Goal: Answer question/provide support: Share knowledge or assist other users

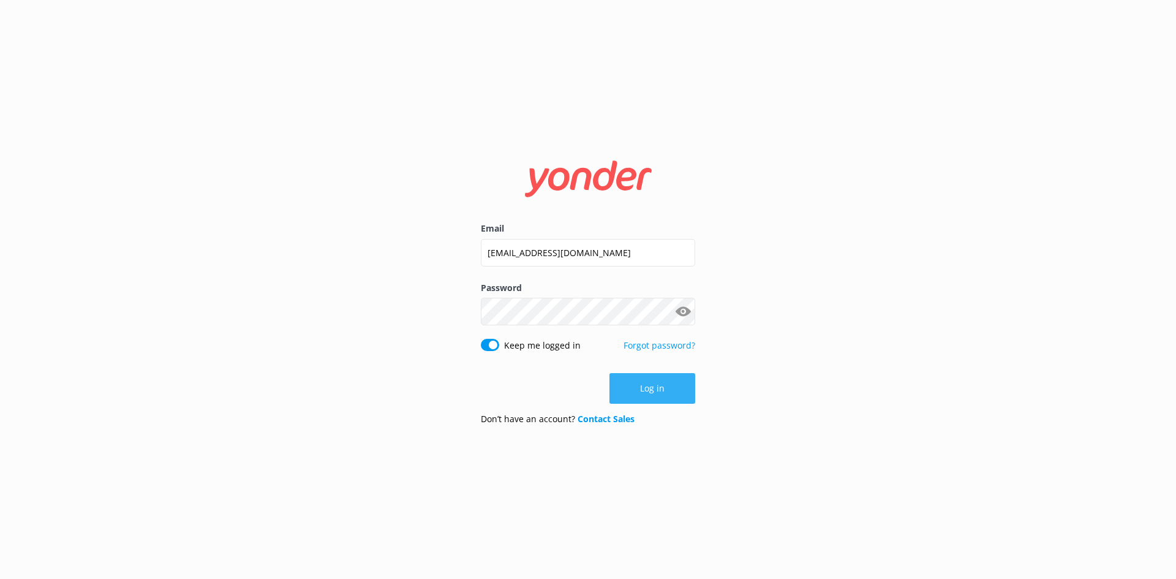
click at [661, 389] on button "Log in" at bounding box center [652, 388] width 86 height 31
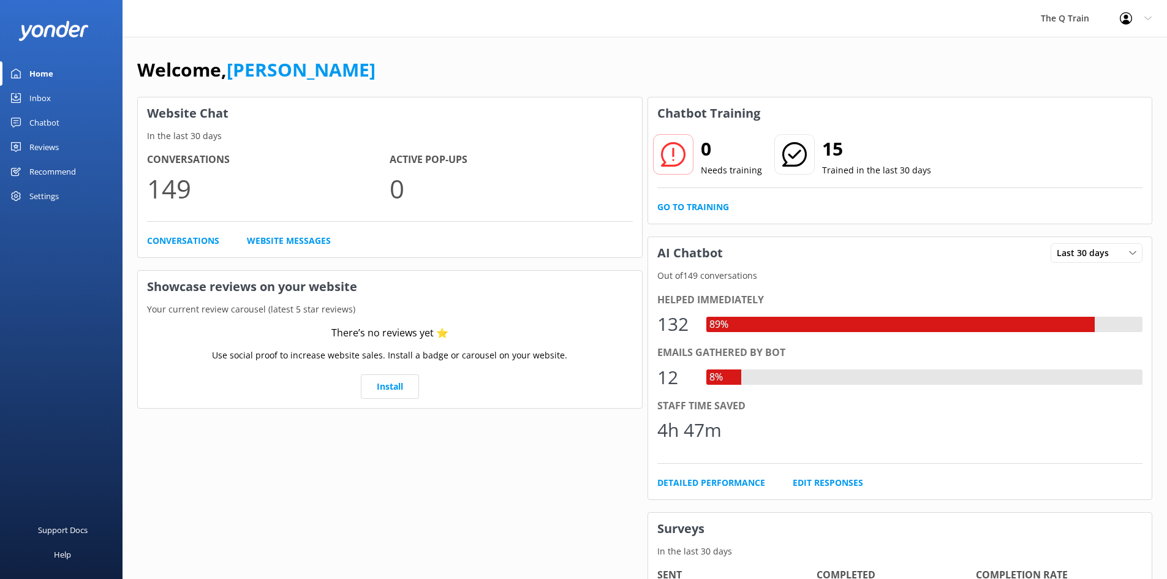
click at [35, 101] on div "Inbox" at bounding box center [39, 98] width 21 height 25
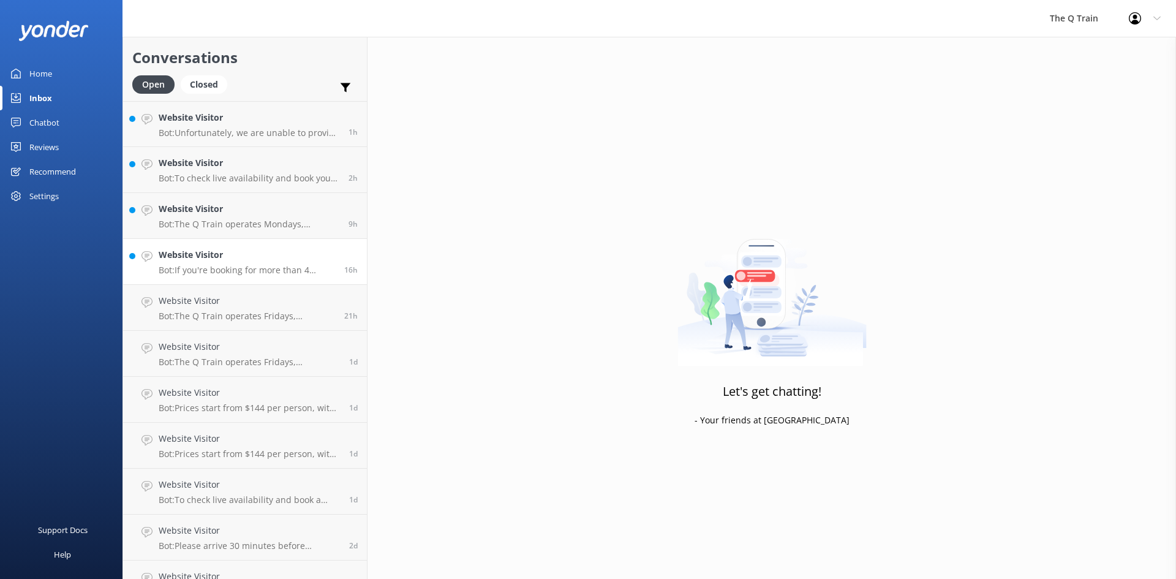
click at [218, 266] on p "Bot: If you're booking for more than 4 people and need assistance with seating …" at bounding box center [247, 270] width 176 height 11
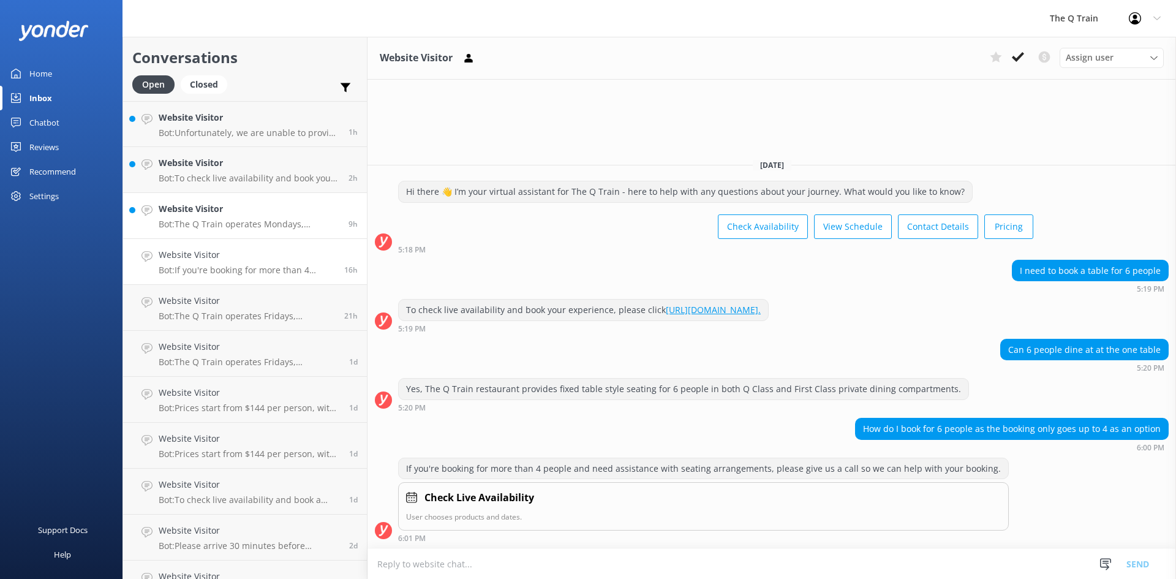
click at [229, 218] on div "Website Visitor Bot: The Q Train operates Mondays, Thursdays, Fridays, Saturday…" at bounding box center [249, 215] width 181 height 27
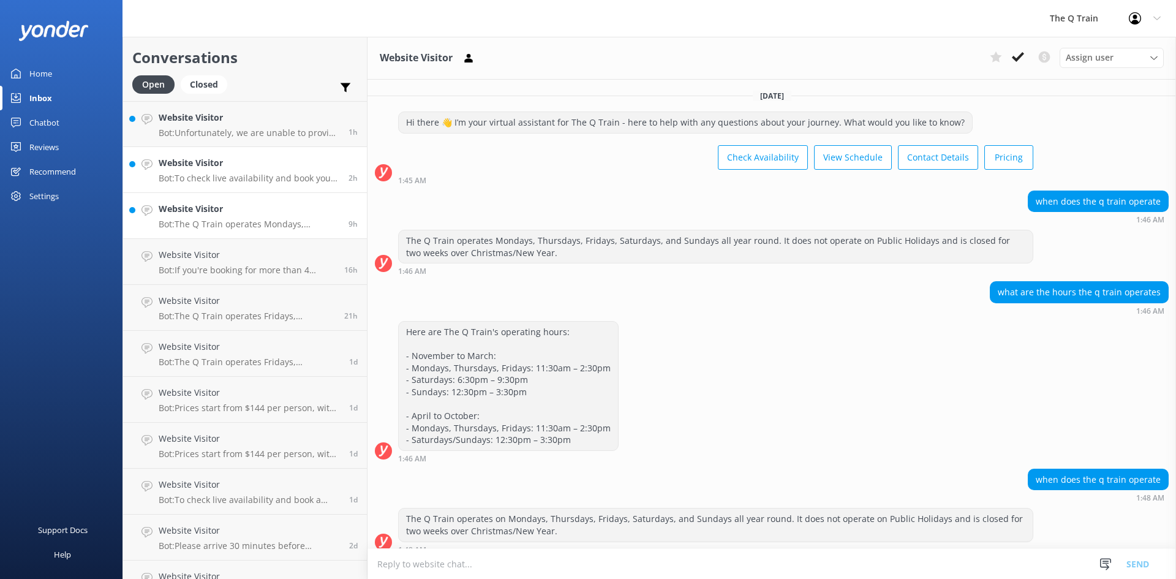
scroll to position [290, 0]
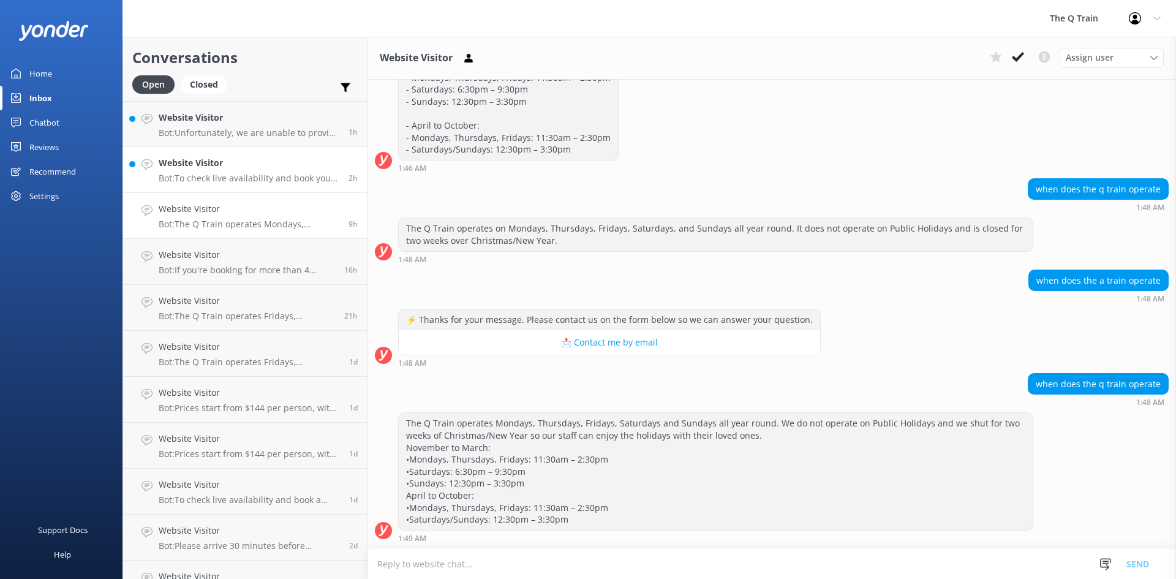
click at [232, 175] on p "Bot: To check live availability and book your experience, please click [URL][DO…" at bounding box center [249, 178] width 181 height 11
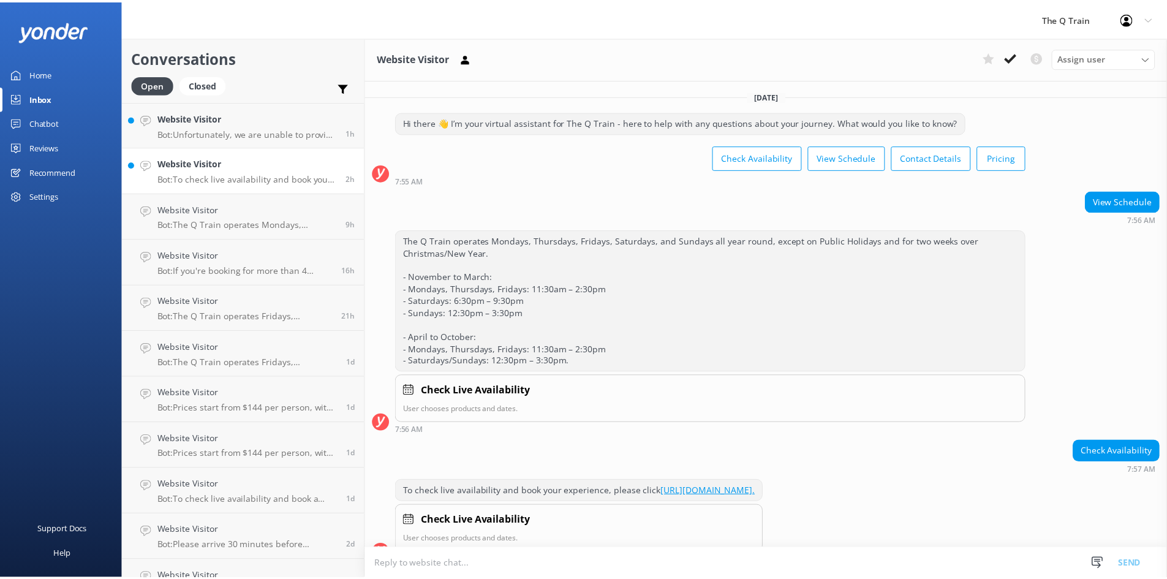
scroll to position [23, 0]
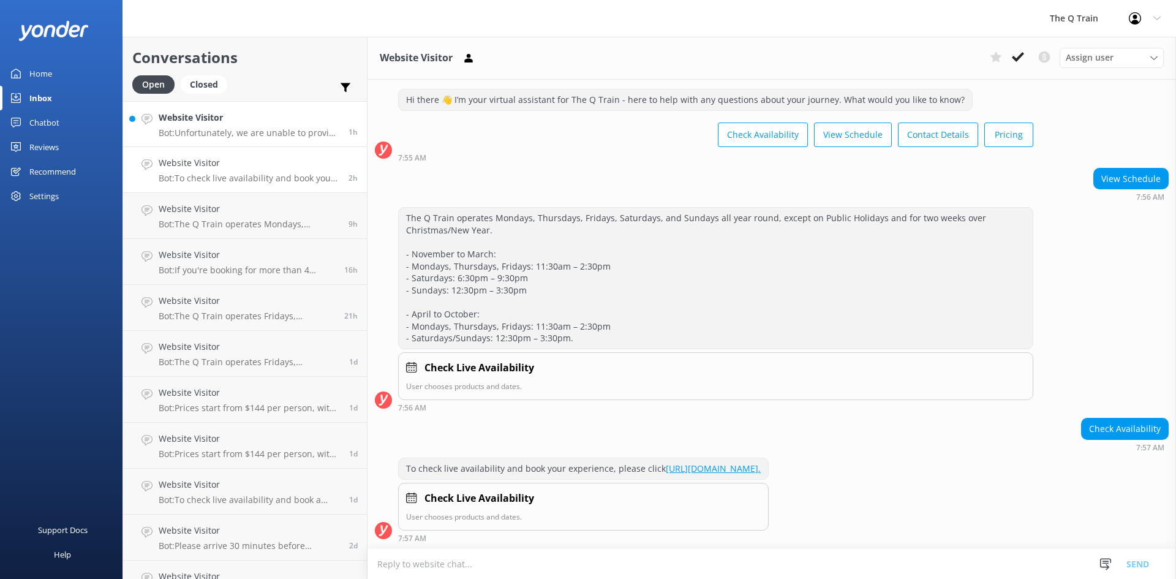
click at [236, 130] on p "Bot: Unfortunately, we are unable to provide Halal-friendly meals as we have no…" at bounding box center [249, 132] width 181 height 11
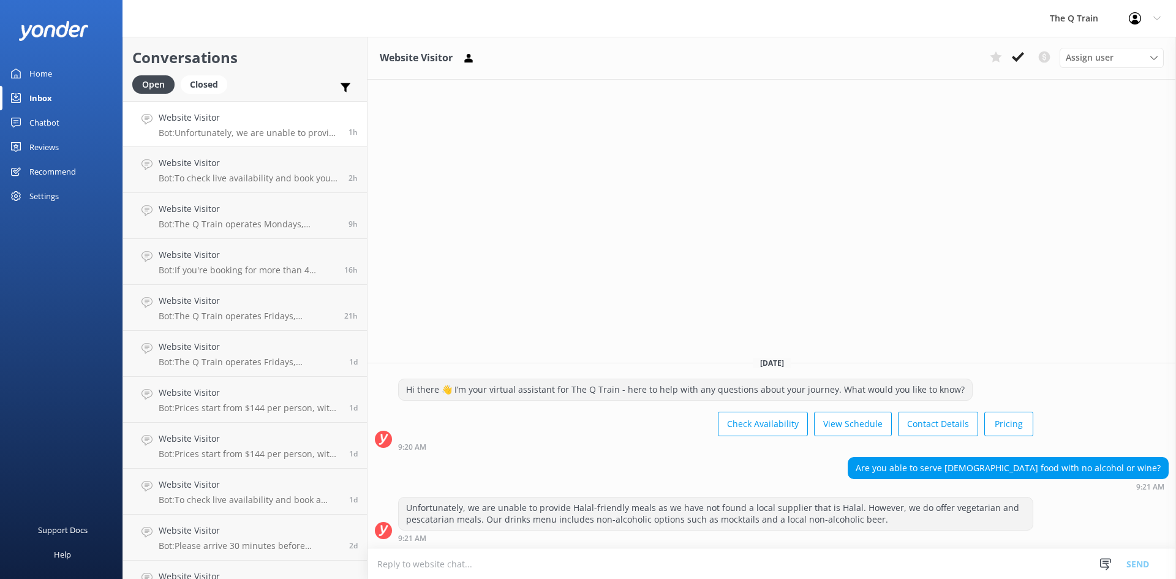
click at [47, 75] on div "Home" at bounding box center [40, 73] width 23 height 25
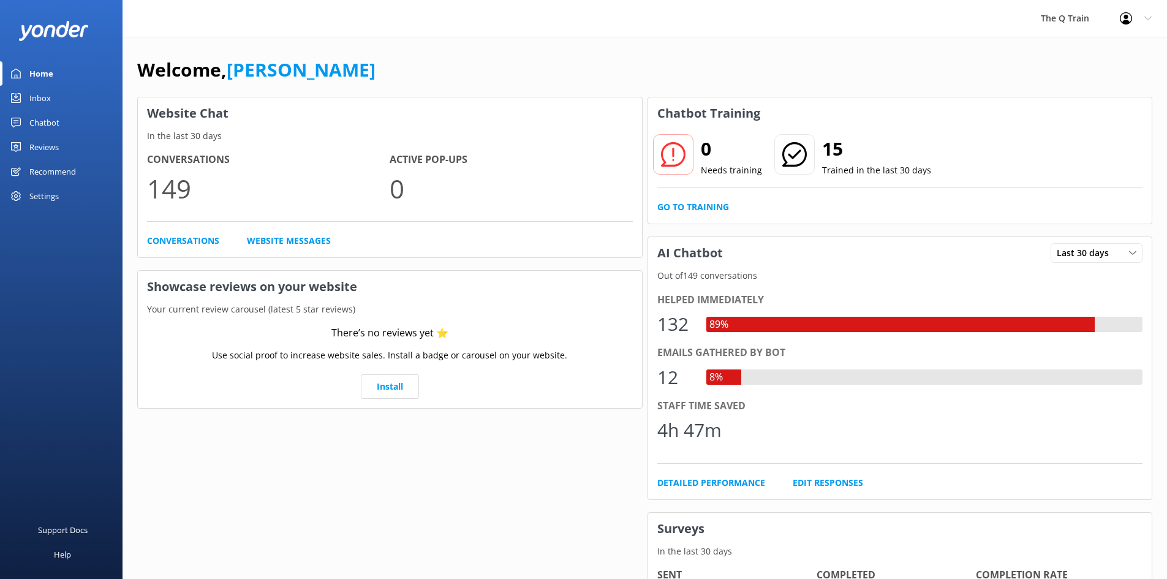
click at [47, 121] on div "Chatbot" at bounding box center [44, 122] width 30 height 25
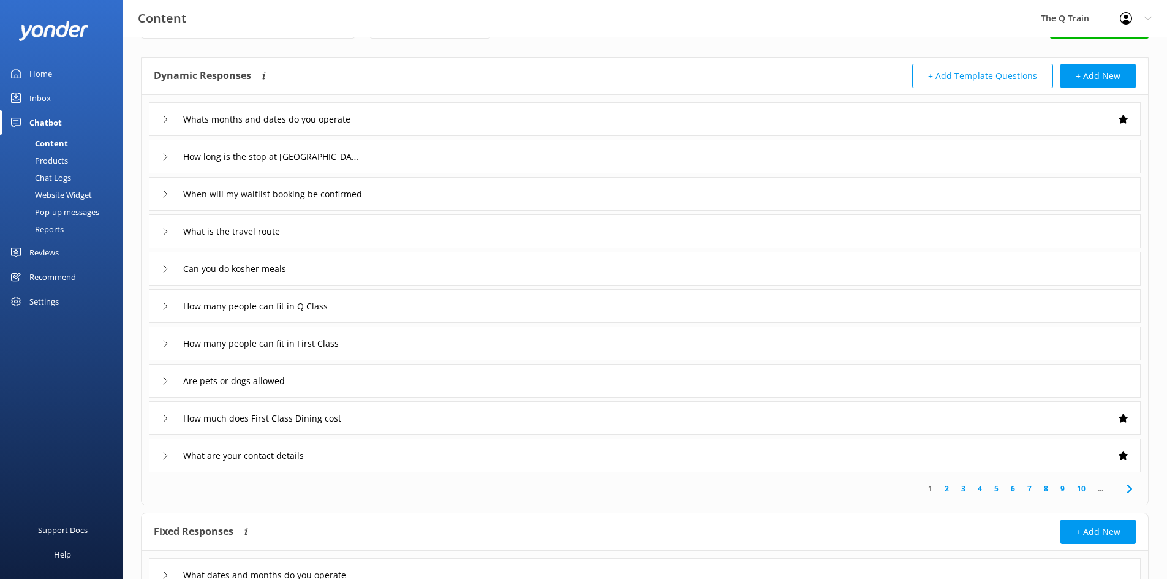
scroll to position [102, 0]
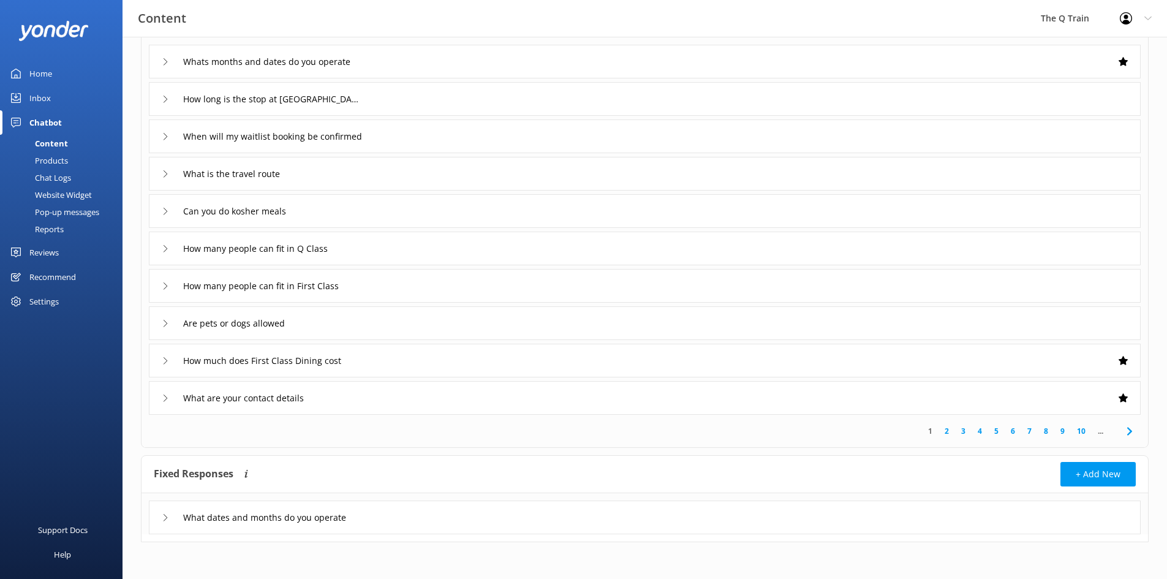
click at [165, 518] on icon at bounding box center [165, 517] width 7 height 7
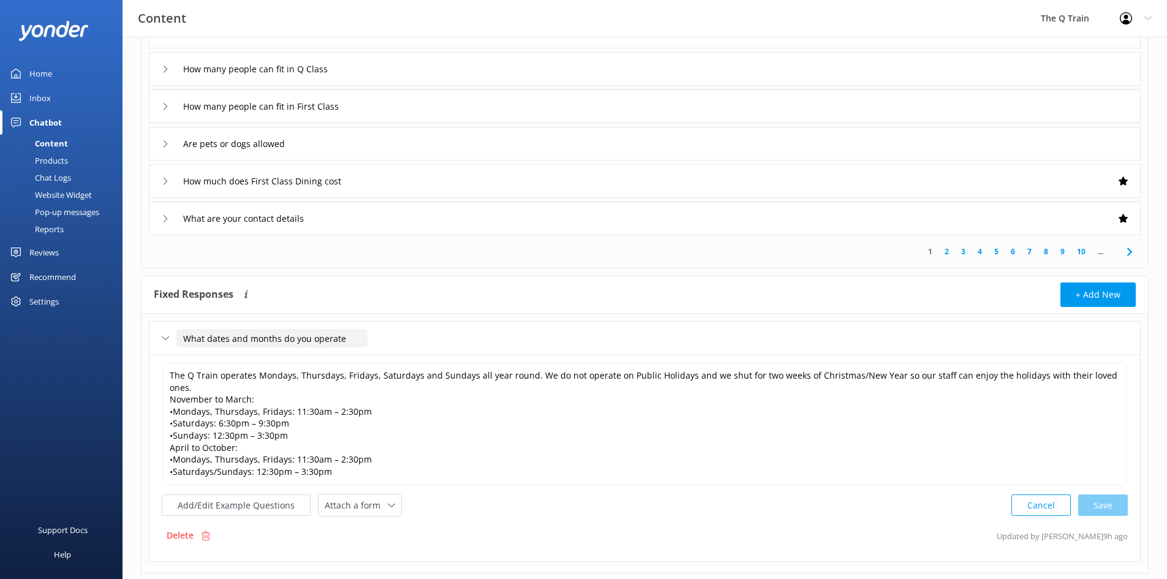
scroll to position [285, 0]
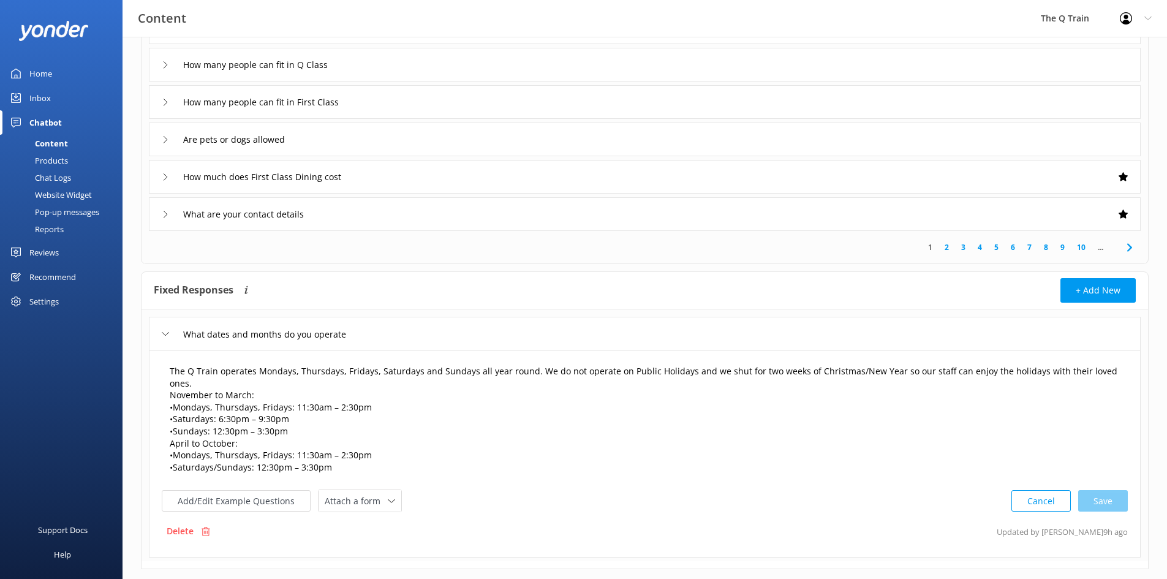
click at [266, 387] on textarea "The Q Train operates Mondays, Thursdays, Fridays, Saturdays and Sundays all yea…" at bounding box center [645, 419] width 964 height 123
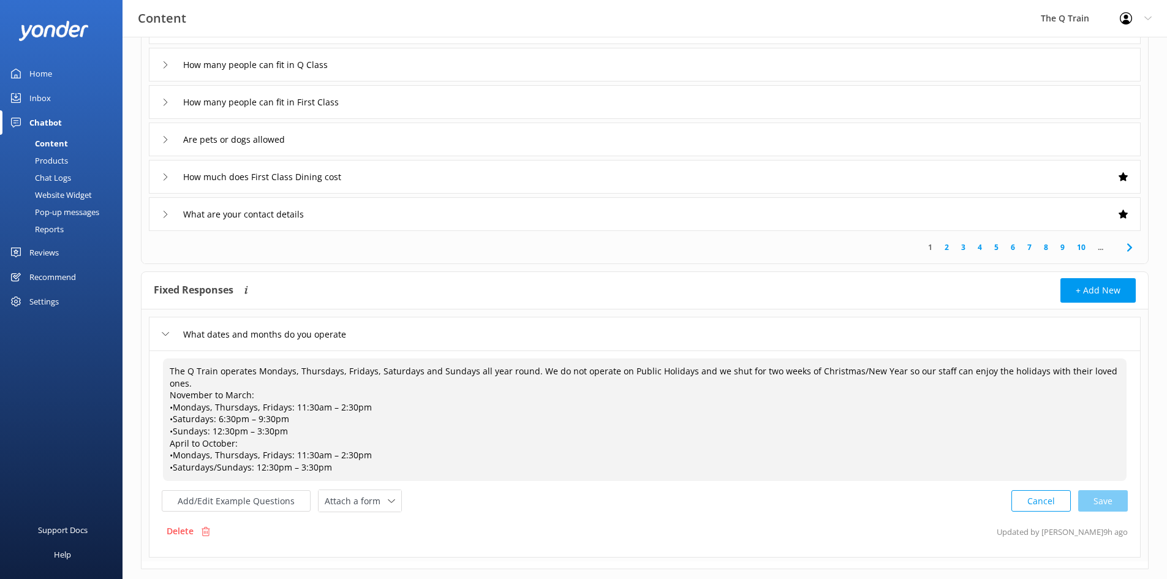
click at [170, 383] on textarea "The Q Train operates Mondays, Thursdays, Fridays, Saturdays and Sundays all yea…" at bounding box center [645, 419] width 964 height 123
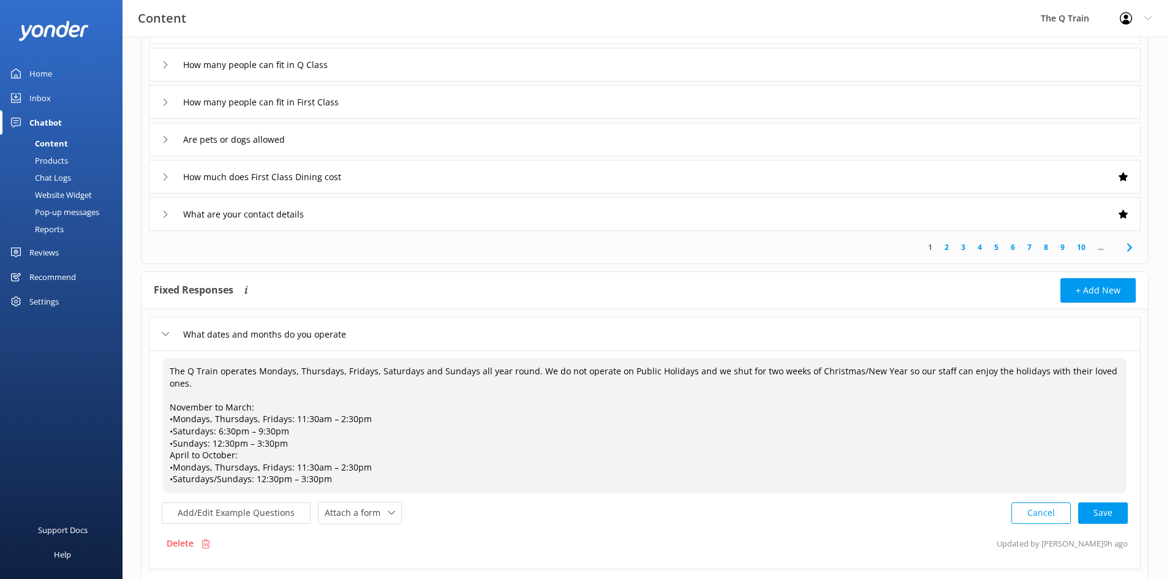
click at [166, 443] on textarea "The Q Train operates Mondays, Thursdays, Fridays, Saturdays and Sundays all yea…" at bounding box center [645, 425] width 964 height 135
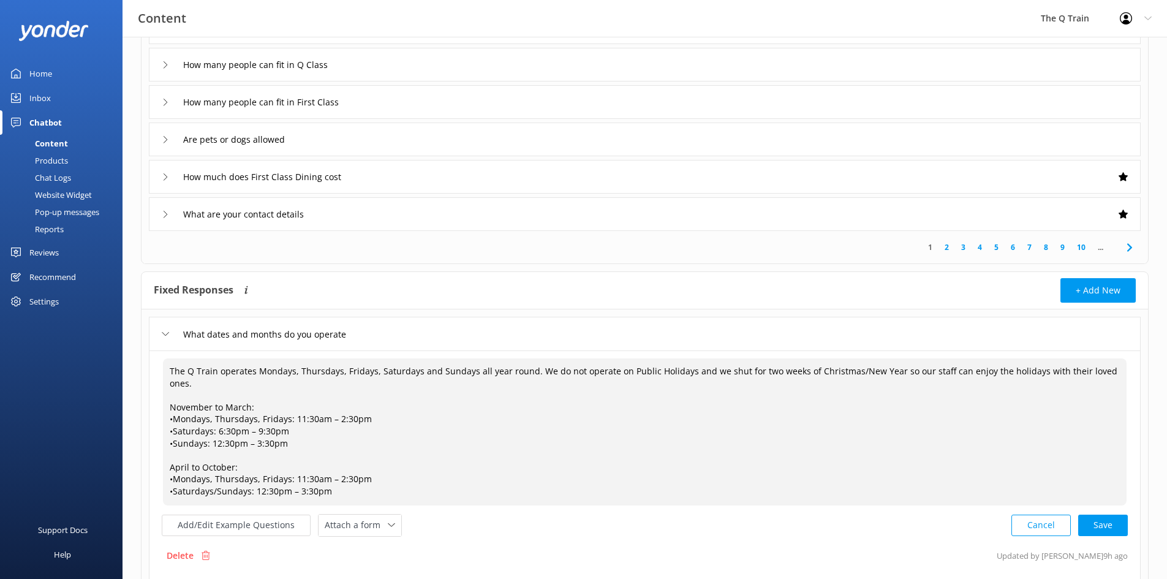
click at [171, 409] on textarea "The Q Train operates Mondays, Thursdays, Fridays, Saturdays and Sundays all yea…" at bounding box center [645, 431] width 964 height 147
drag, startPoint x: 170, startPoint y: 410, endPoint x: 283, endPoint y: 428, distance: 114.1
click at [283, 428] on textarea "The Q Train operates Mondays, Thursdays, Fridays, Saturdays and Sundays all yea…" at bounding box center [645, 431] width 964 height 147
click at [303, 438] on textarea "The Q Train operates Mondays, Thursdays, Fridays, Saturdays and Sundays all yea…" at bounding box center [645, 431] width 964 height 147
click at [172, 407] on textarea "The Q Train operates Mondays, Thursdays, Fridays, Saturdays and Sundays all yea…" at bounding box center [645, 431] width 964 height 147
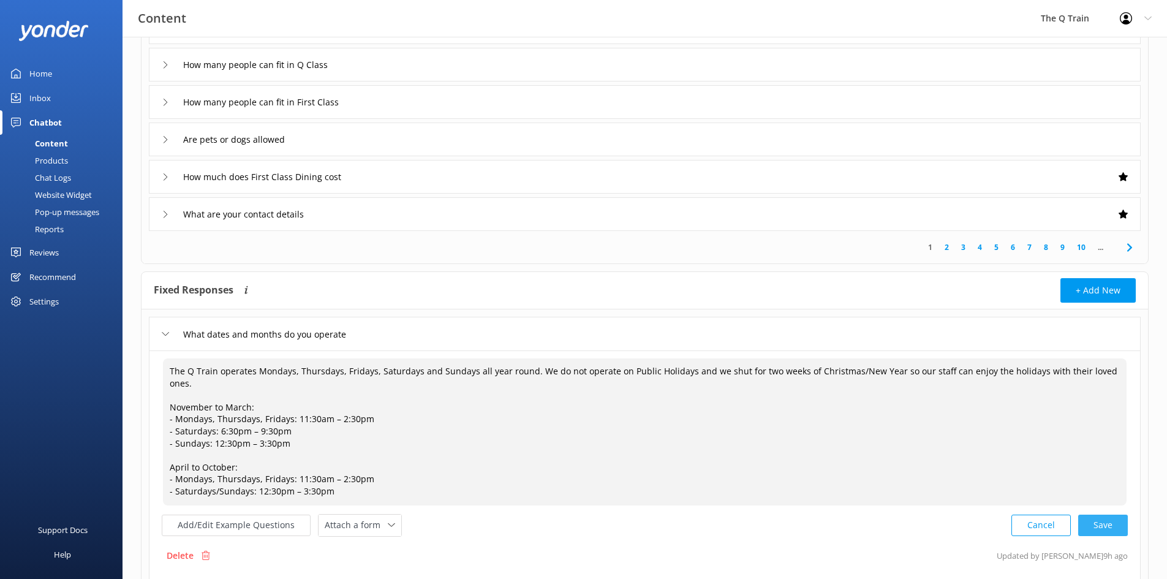
click at [1095, 514] on div "Cancel Save" at bounding box center [1069, 525] width 116 height 23
click at [226, 514] on button "Add/Edit Example Questions" at bounding box center [236, 523] width 149 height 21
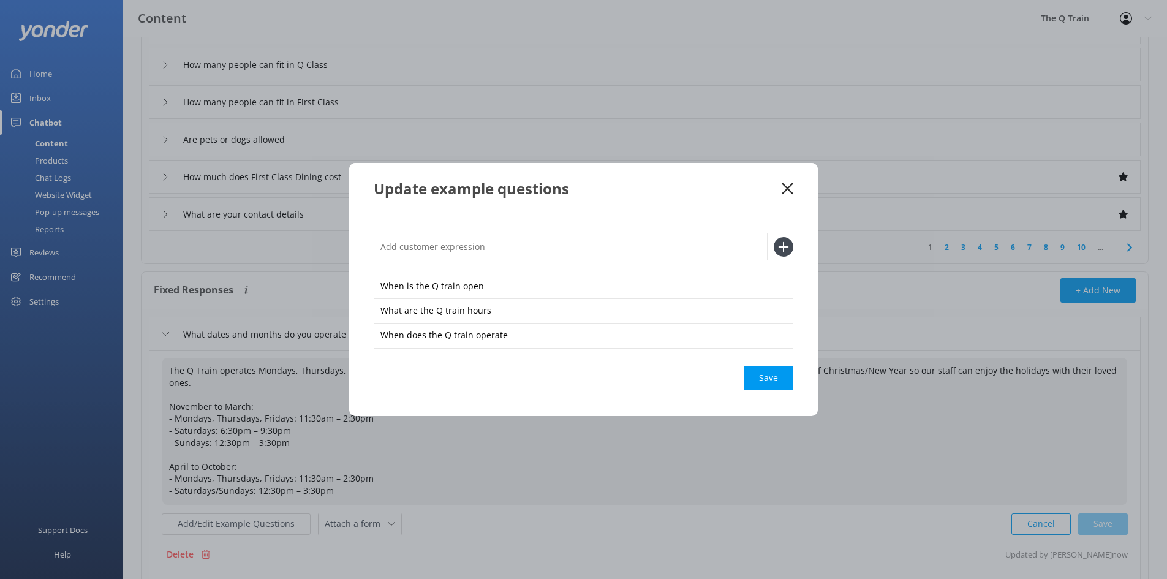
type textarea "The Q Train operates Mondays, Thursdays, Fridays, Saturdays and Sundays all yea…"
click at [442, 247] on input "text" at bounding box center [571, 247] width 394 height 28
type input "I"
type input "Does the q train run on a [DATE]"
click at [783, 245] on use at bounding box center [784, 246] width 10 height 10
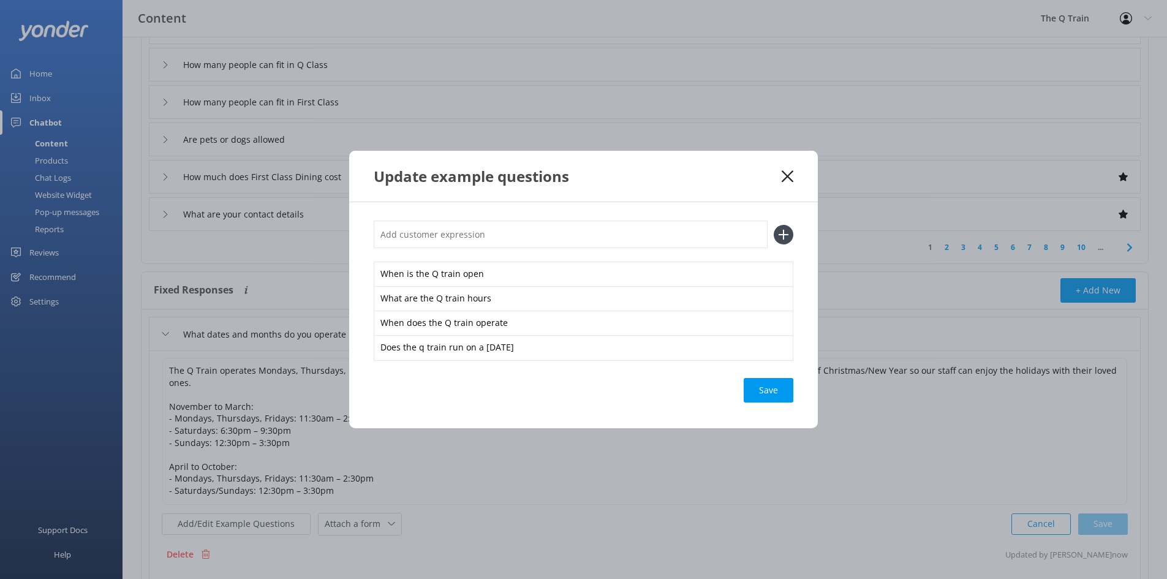
click at [510, 235] on input "text" at bounding box center [571, 235] width 394 height 28
click at [514, 236] on input "Does the q train run on a [DATE]" at bounding box center [571, 235] width 394 height 28
type input "Does the q train run on a [DATE]"
click at [782, 232] on icon at bounding box center [784, 235] width 20 height 20
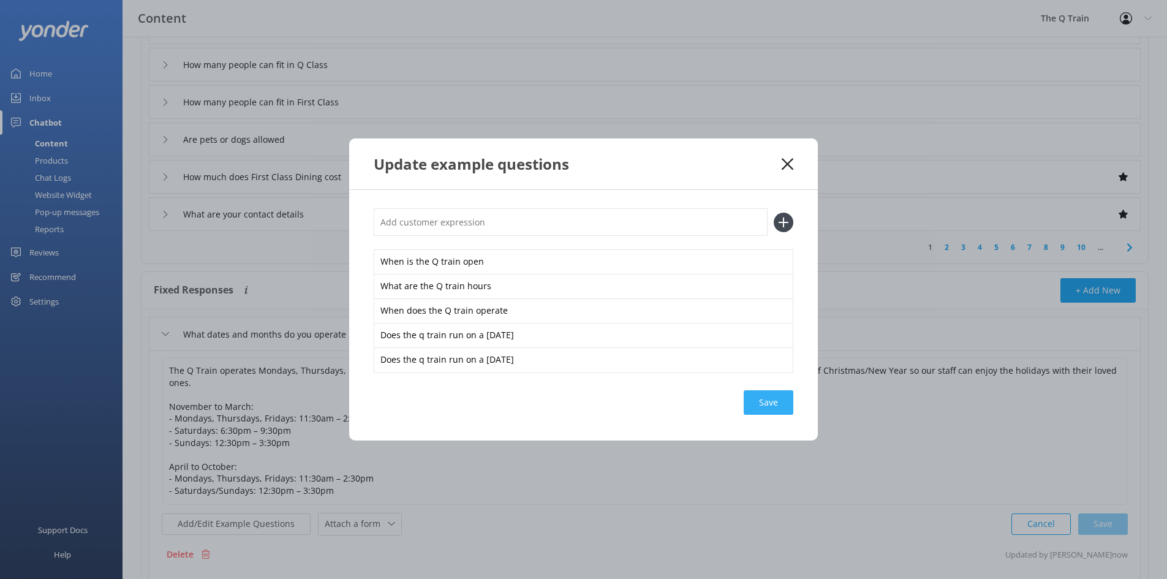
click at [778, 403] on div "Save" at bounding box center [769, 402] width 50 height 25
click at [788, 160] on icon at bounding box center [788, 164] width 12 height 12
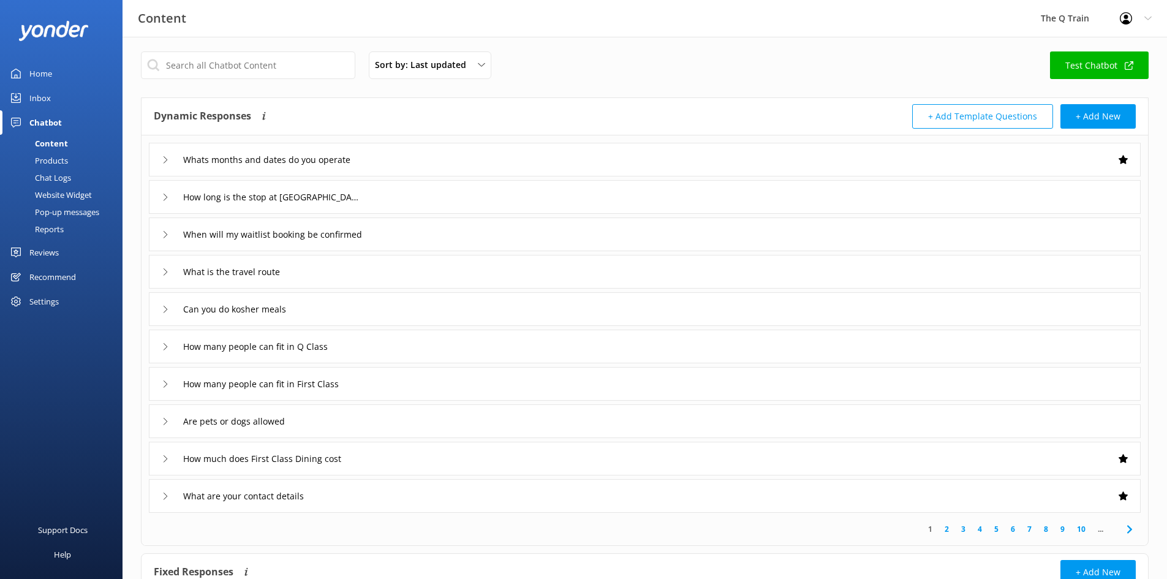
scroll to position [0, 0]
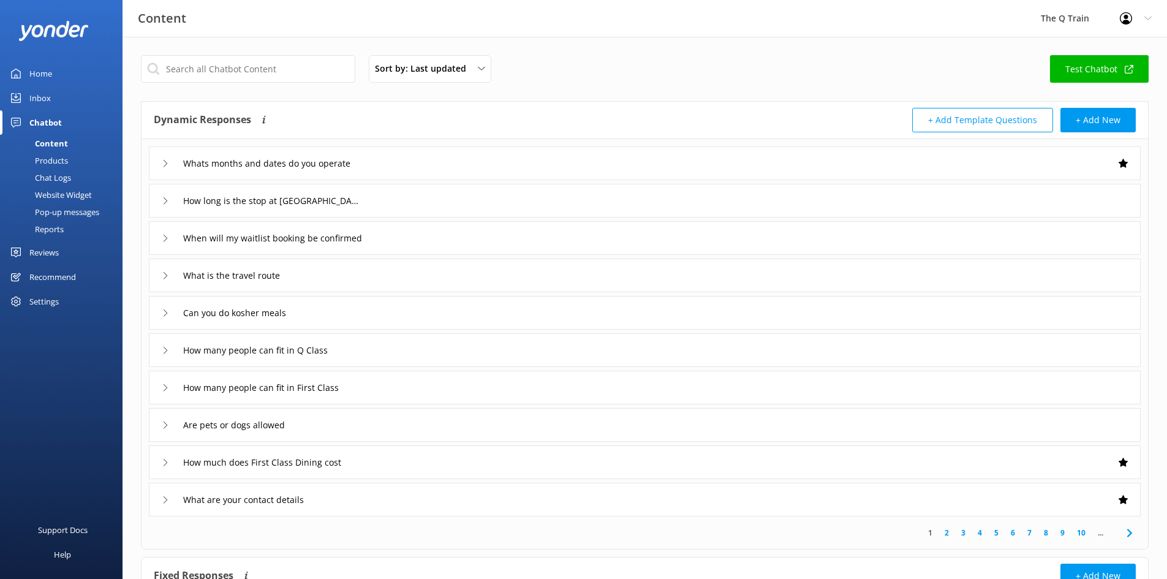
click at [37, 73] on div "Home" at bounding box center [40, 73] width 23 height 25
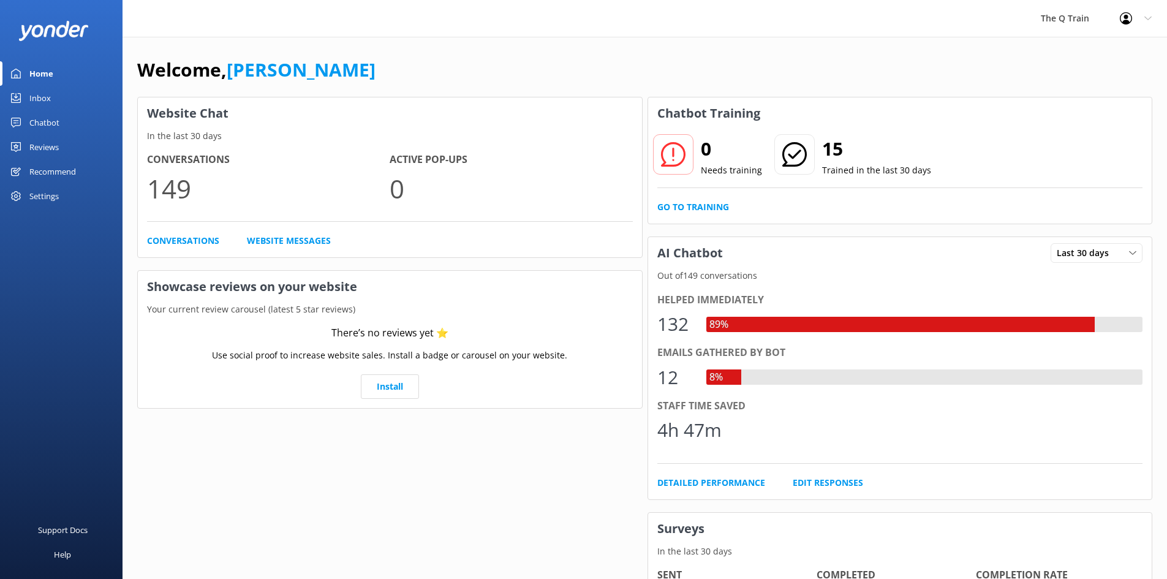
click at [555, 55] on div "Welcome, [PERSON_NAME] Website Chat In the last 30 days Conversations 149 Activ…" at bounding box center [645, 421] width 1044 height 769
click at [50, 118] on div "Chatbot" at bounding box center [44, 122] width 30 height 25
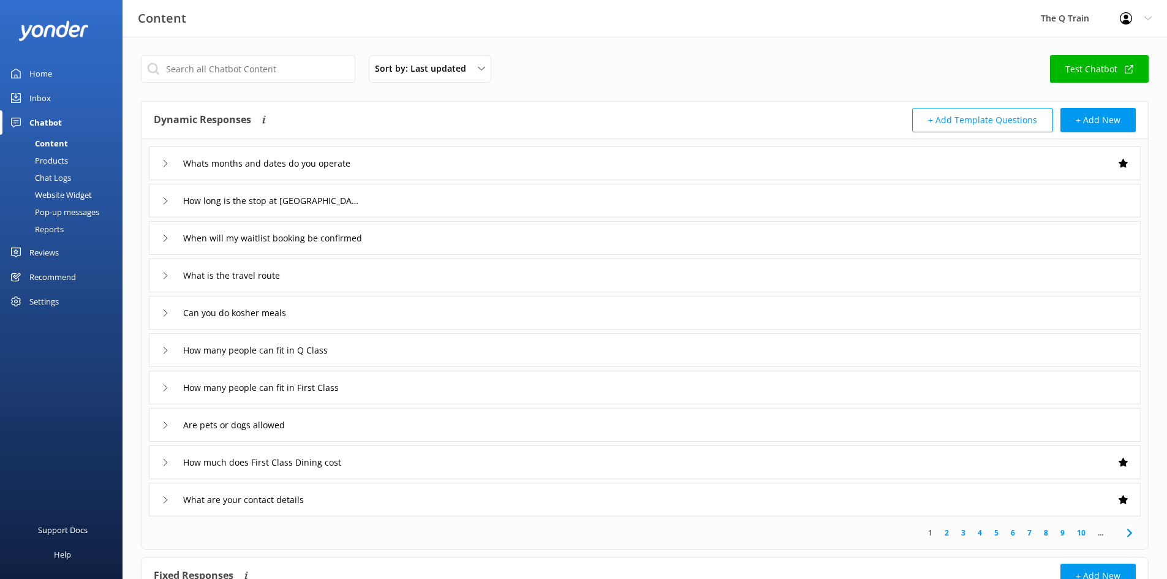
click at [59, 227] on div "Reports" at bounding box center [35, 229] width 56 height 17
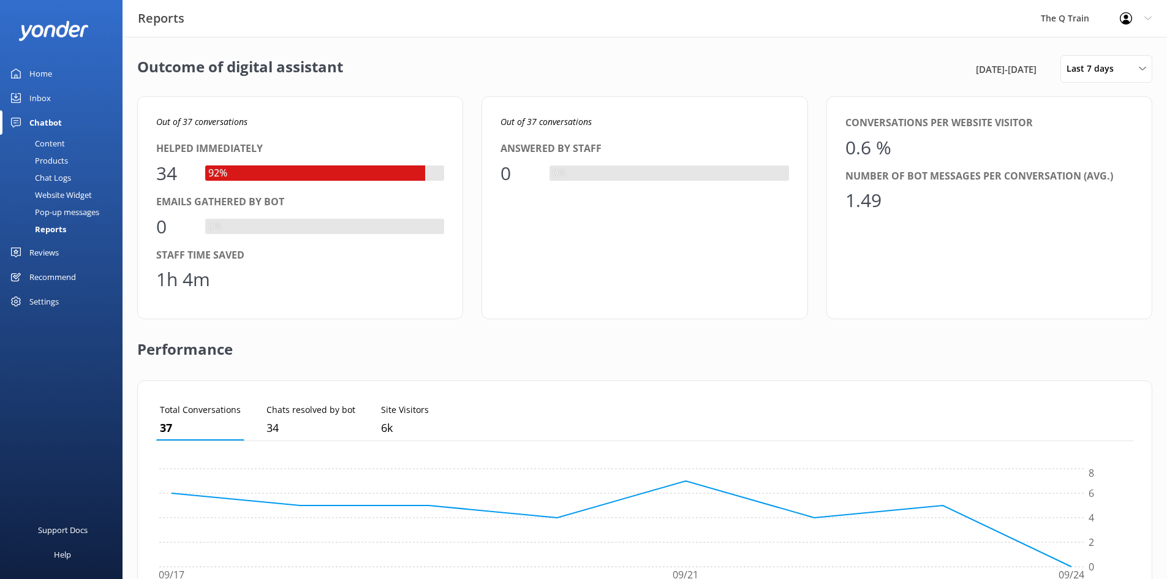
click at [29, 66] on link "Home" at bounding box center [61, 73] width 123 height 25
